Goal: Transaction & Acquisition: Purchase product/service

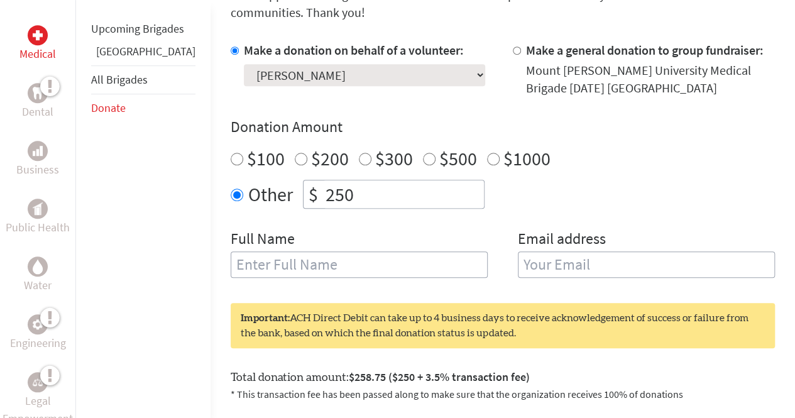
scroll to position [381, 0]
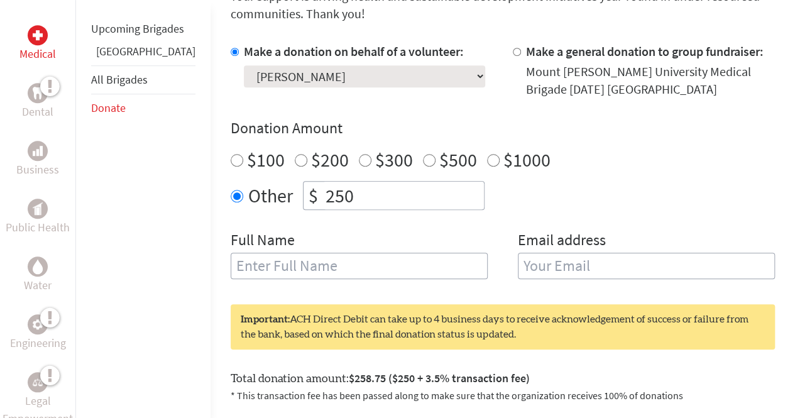
click at [321, 253] on input "text" at bounding box center [359, 266] width 257 height 26
type input "[PERSON_NAME]"
click at [526, 255] on input "email" at bounding box center [646, 266] width 257 height 26
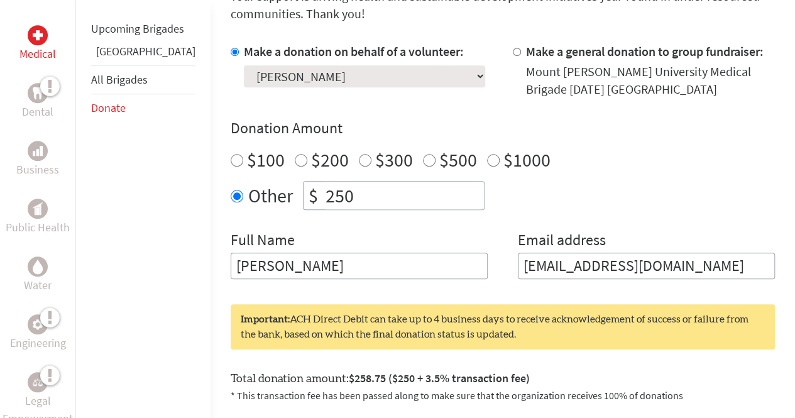
type input "[EMAIL_ADDRESS][DOMAIN_NAME]"
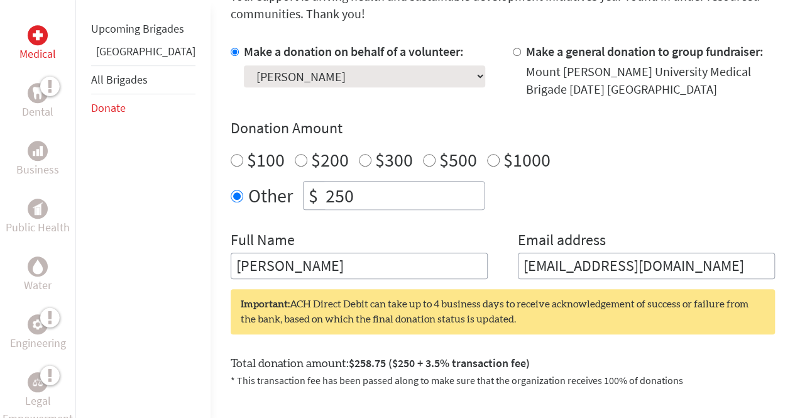
click at [592, 208] on div "Make a donation on behalf of a volunteer: Select a volunteer... [PERSON_NAME] […" at bounding box center [503, 161] width 544 height 236
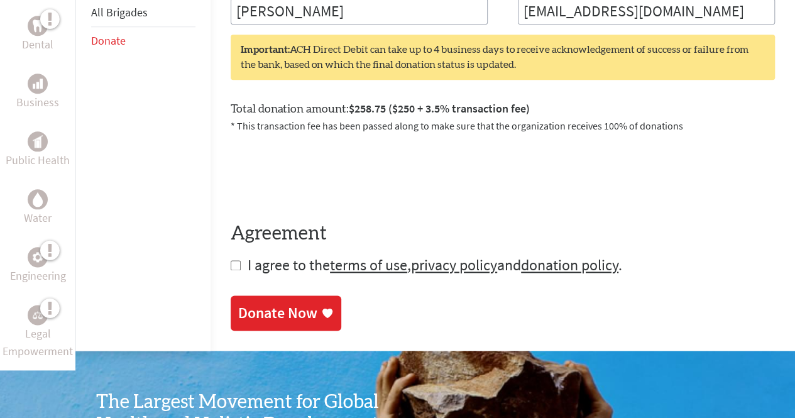
scroll to position [644, 0]
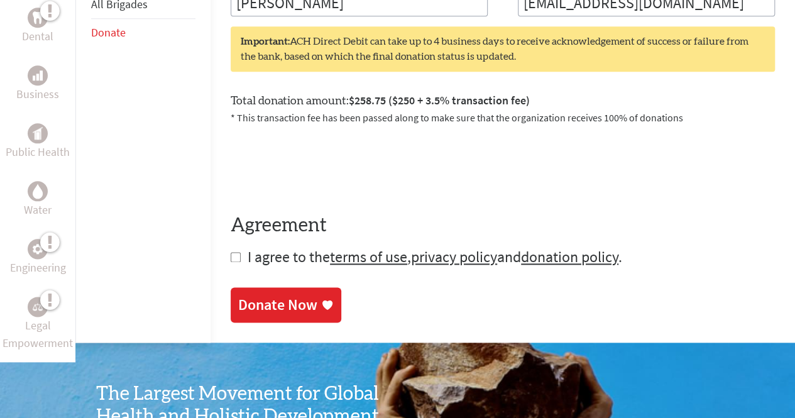
click at [231, 252] on input "checkbox" at bounding box center [236, 257] width 10 height 10
checkbox input "true"
click at [253, 296] on div "Donate Now" at bounding box center [277, 306] width 79 height 20
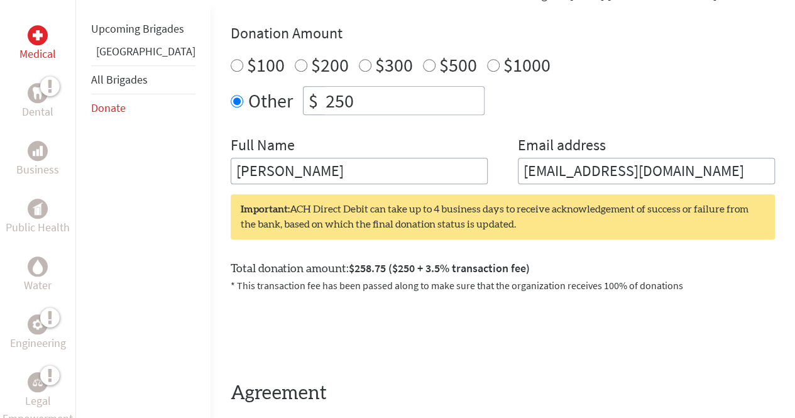
scroll to position [474, 0]
